Goal: Share content: Share content

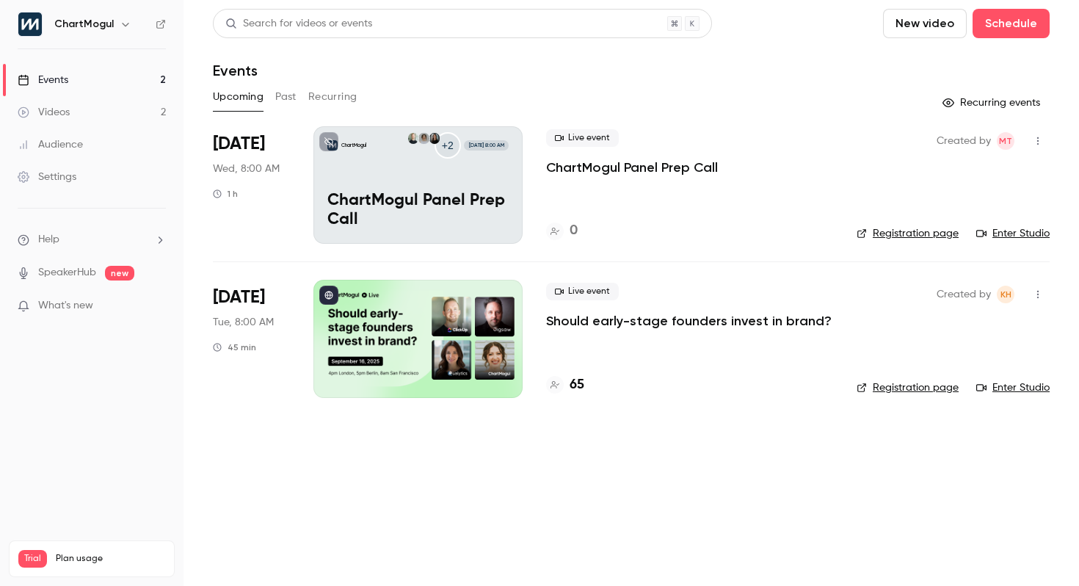
click at [1042, 139] on icon "button" at bounding box center [1038, 141] width 12 height 10
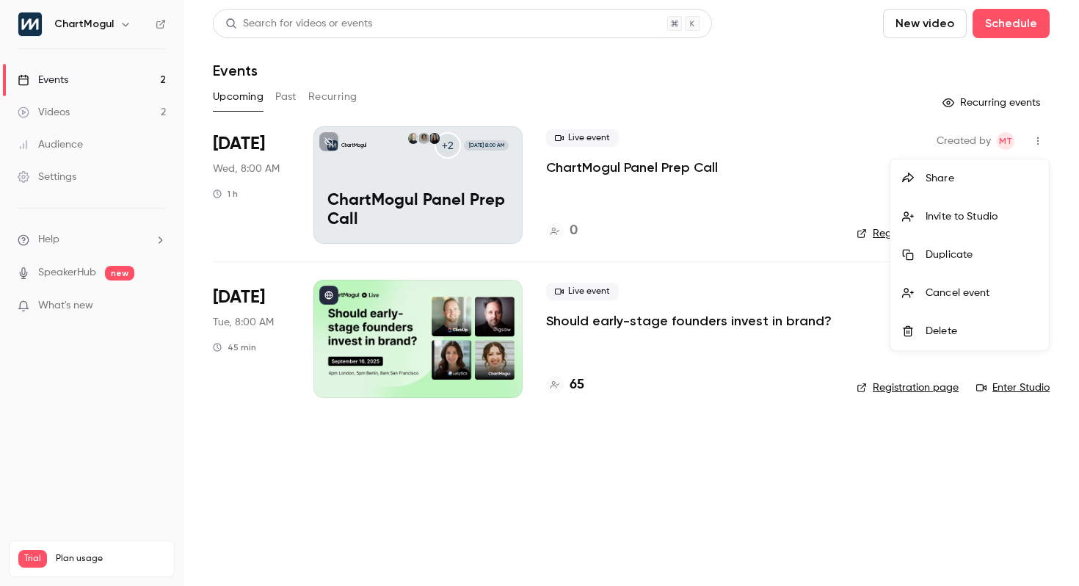
click at [981, 167] on li "Share" at bounding box center [969, 178] width 159 height 38
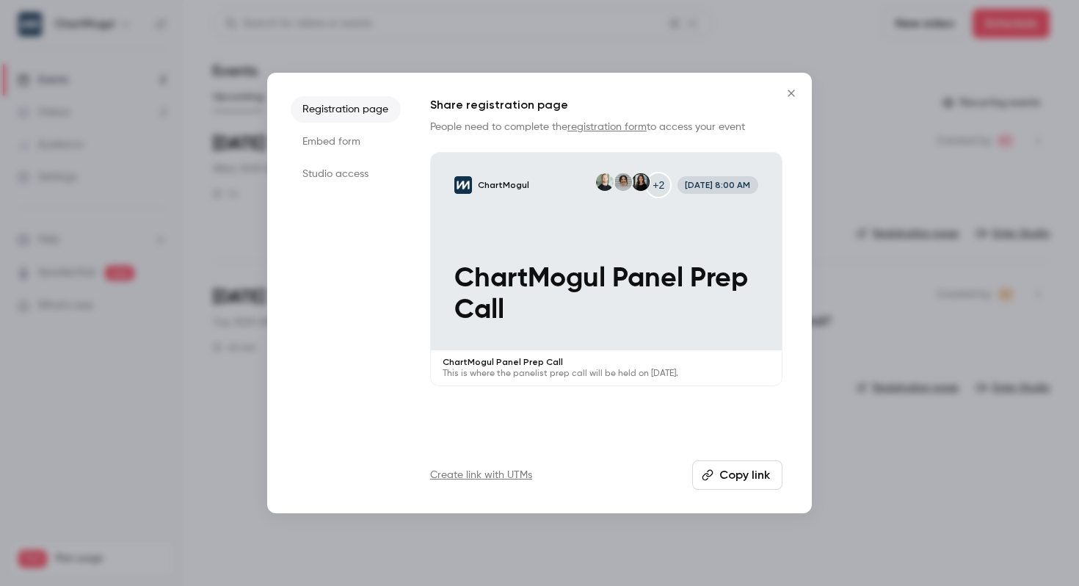
click at [747, 471] on button "Copy link" at bounding box center [737, 474] width 90 height 29
click at [794, 104] on button "Close" at bounding box center [791, 93] width 29 height 29
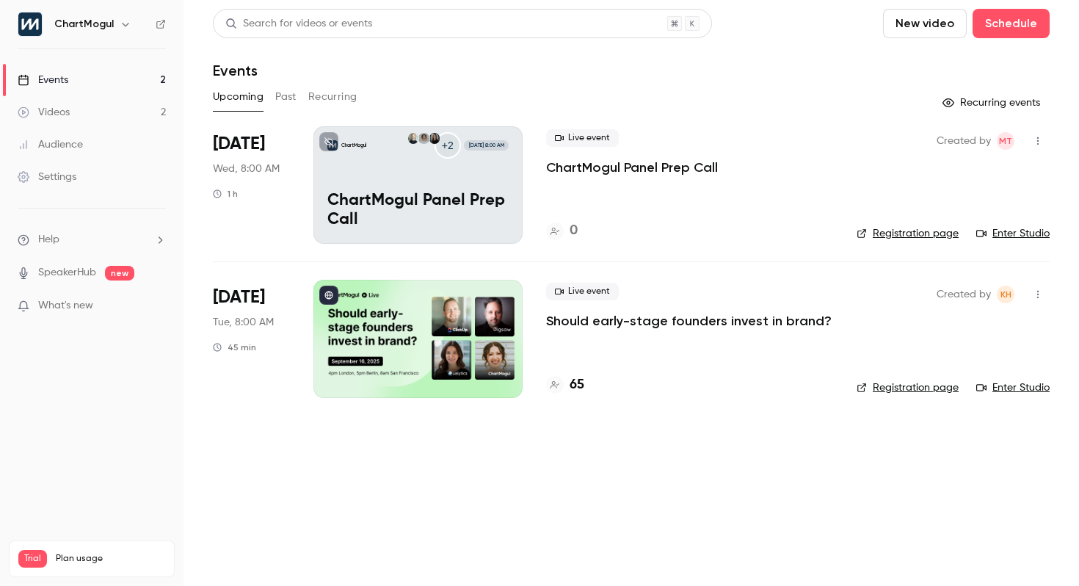
click at [997, 237] on link "Enter Studio" at bounding box center [1012, 233] width 73 height 15
click at [993, 161] on div "Created by MT Registration page Enter Studio" at bounding box center [953, 184] width 193 height 117
click at [755, 213] on div "Live event ChartMogul Panel Prep Call 0" at bounding box center [689, 184] width 287 height 117
click at [1017, 236] on link "Enter Studio" at bounding box center [1012, 233] width 73 height 15
click at [557, 73] on div "Events" at bounding box center [631, 71] width 837 height 18
